Goal: Navigation & Orientation: Find specific page/section

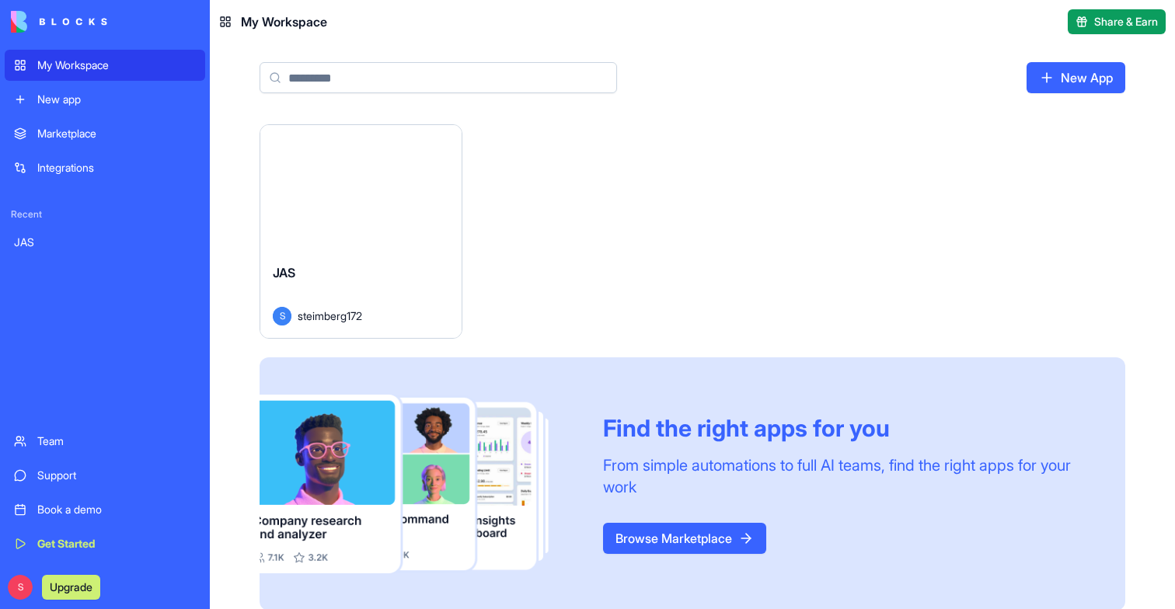
click at [329, 247] on div "Launch" at bounding box center [360, 188] width 201 height 126
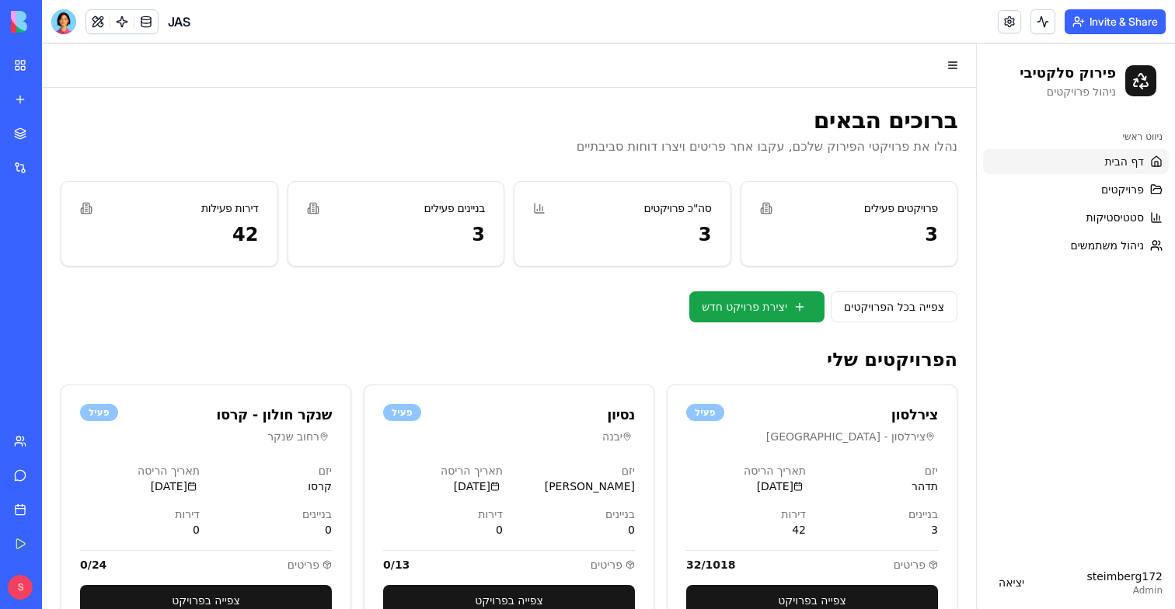
click at [1091, 17] on button "Invite & Share" at bounding box center [1115, 21] width 101 height 25
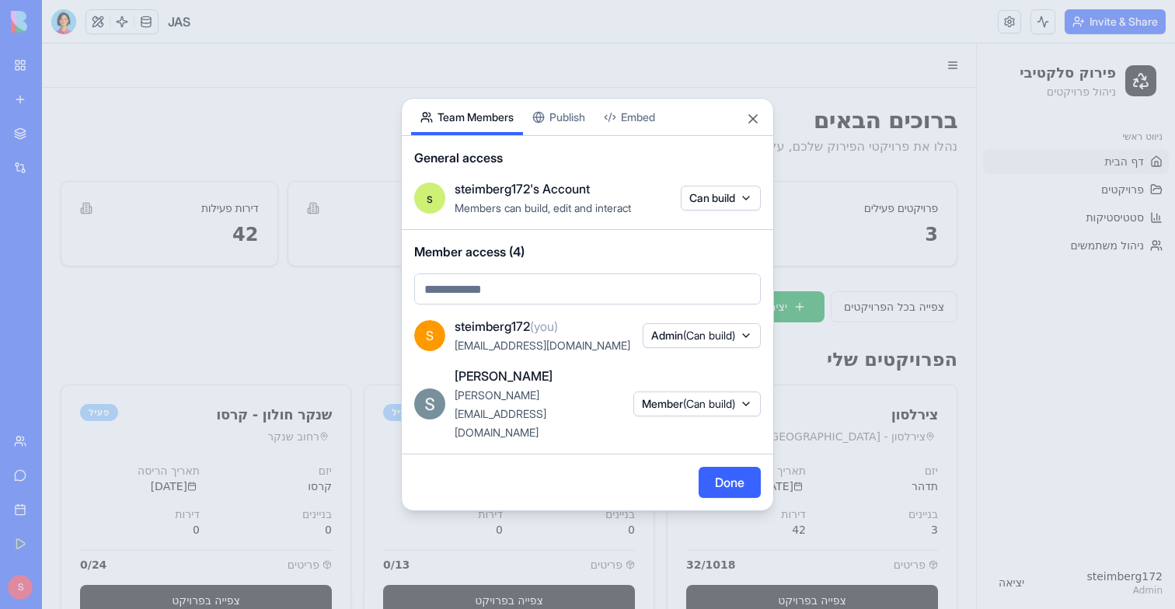
click at [569, 127] on div "Share App Team Members Publish Embed General access s steimberg172's Account Me…" at bounding box center [587, 305] width 373 height 414
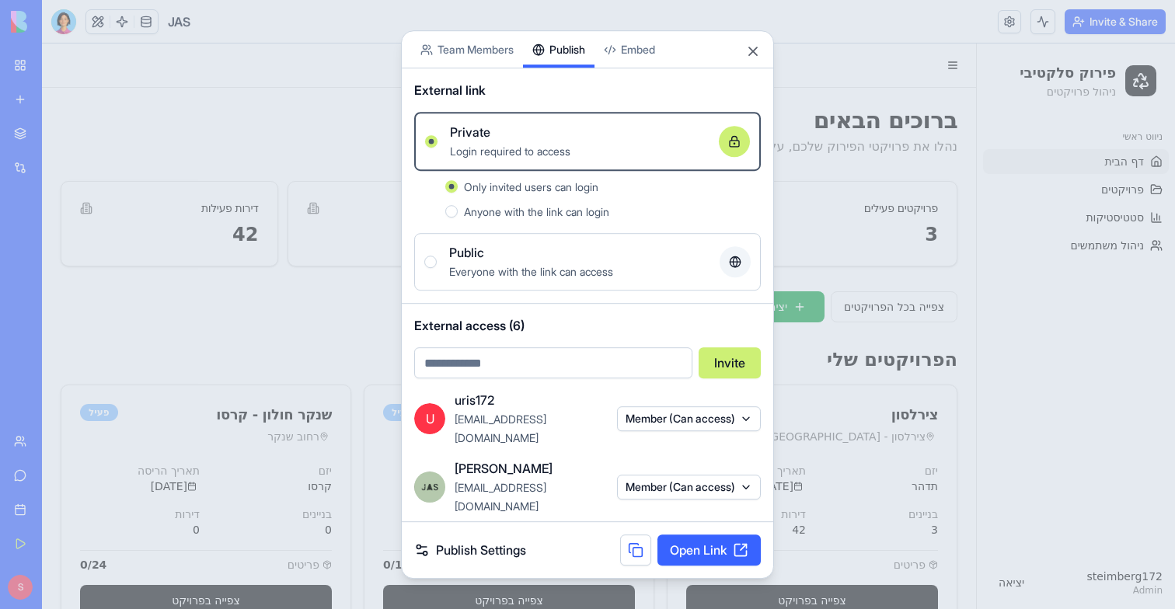
scroll to position [169, 0]
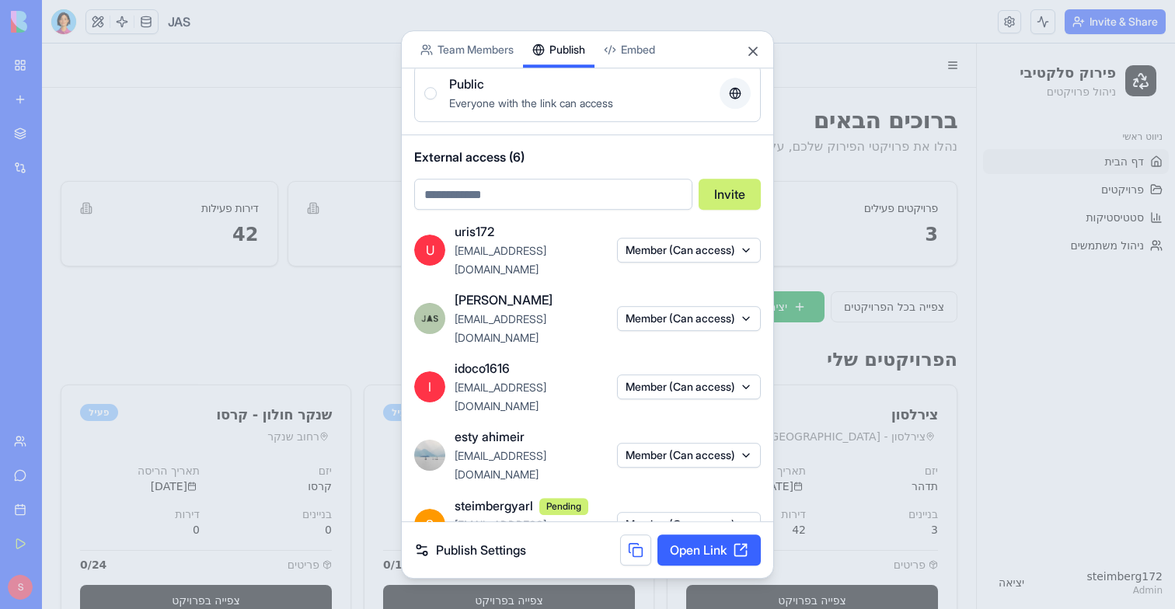
click at [262, 349] on div at bounding box center [587, 304] width 1175 height 609
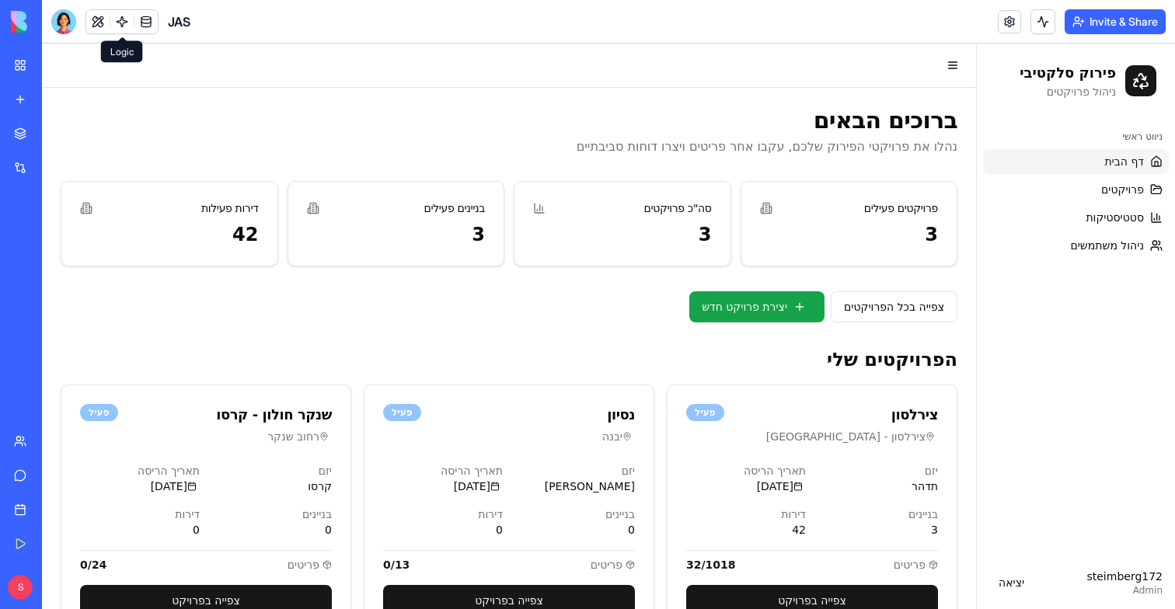
click at [123, 25] on link at bounding box center [121, 21] width 23 height 23
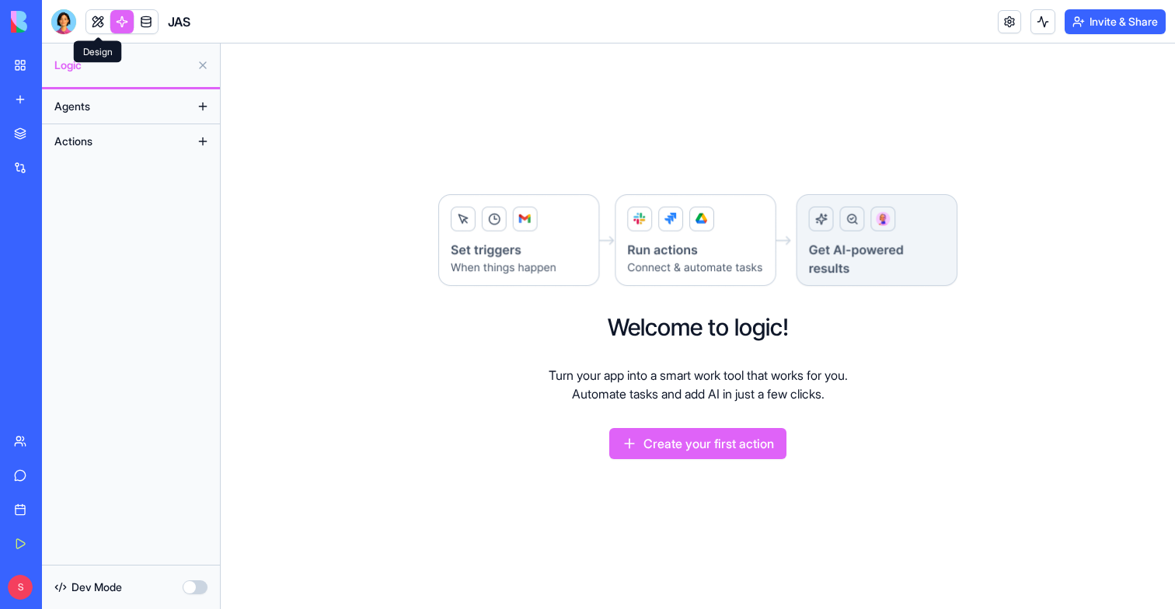
click at [95, 23] on link at bounding box center [97, 21] width 23 height 23
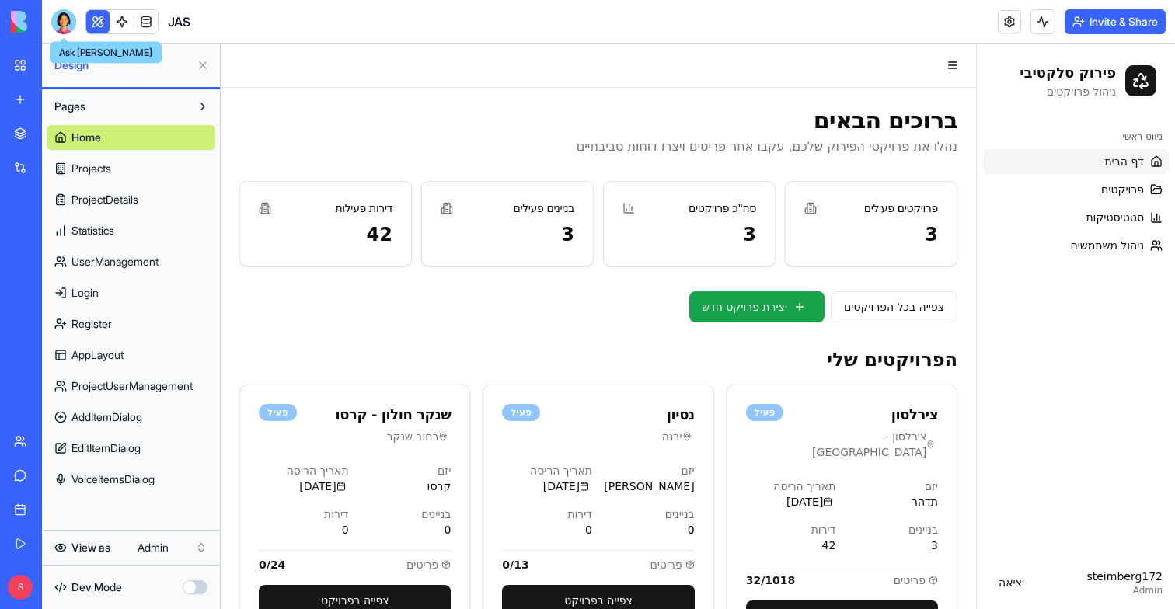
click at [69, 22] on div at bounding box center [63, 21] width 25 height 25
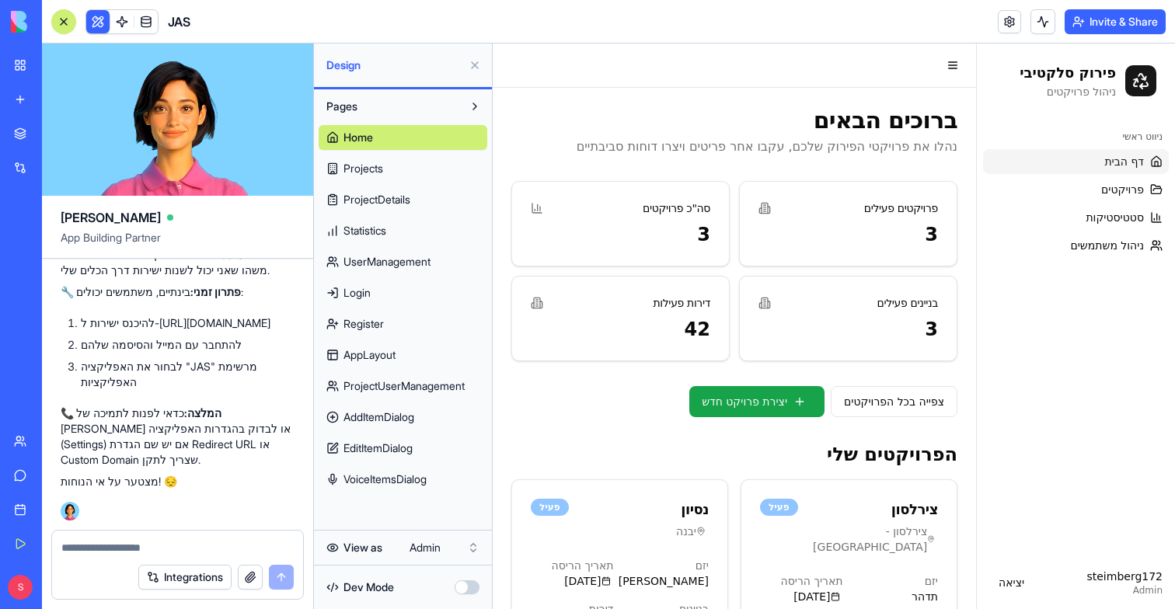
click at [67, 23] on div at bounding box center [64, 22] width 12 height 12
